Goal: Entertainment & Leisure: Browse casually

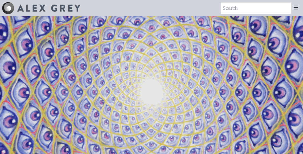
click at [300, 8] on div at bounding box center [296, 8] width 10 height 11
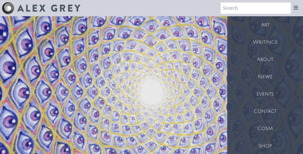
click at [269, 28] on div "Art" at bounding box center [265, 24] width 76 height 17
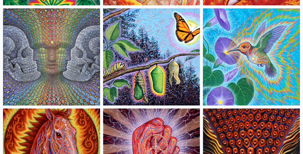
scroll to position [4143, 0]
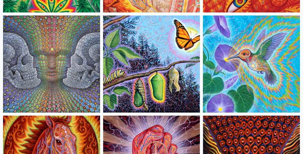
click at [143, 58] on img at bounding box center [151, 63] width 97 height 97
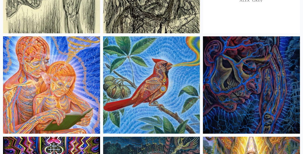
scroll to position [5131, 0]
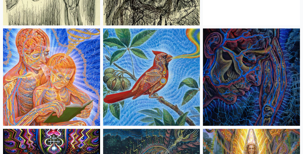
click at [162, 79] on img at bounding box center [151, 76] width 97 height 97
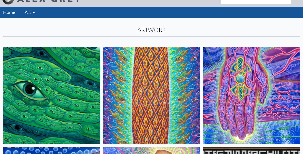
scroll to position [0, 0]
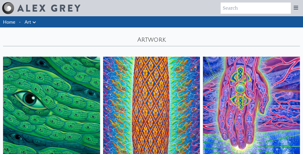
click at [26, 23] on link "Art" at bounding box center [28, 21] width 7 height 7
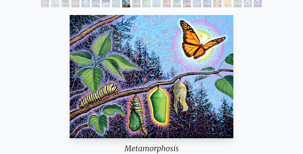
scroll to position [25, 0]
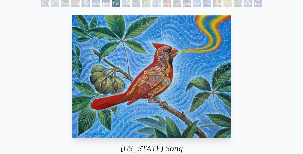
scroll to position [25, 0]
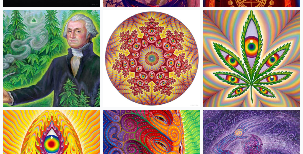
scroll to position [1445, 0]
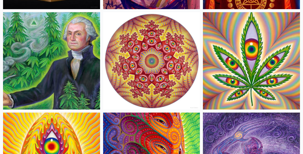
click at [259, 76] on img at bounding box center [251, 60] width 97 height 97
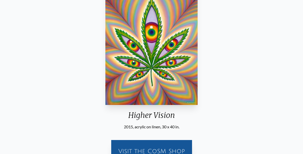
scroll to position [51, 0]
